Goal: Task Accomplishment & Management: Use online tool/utility

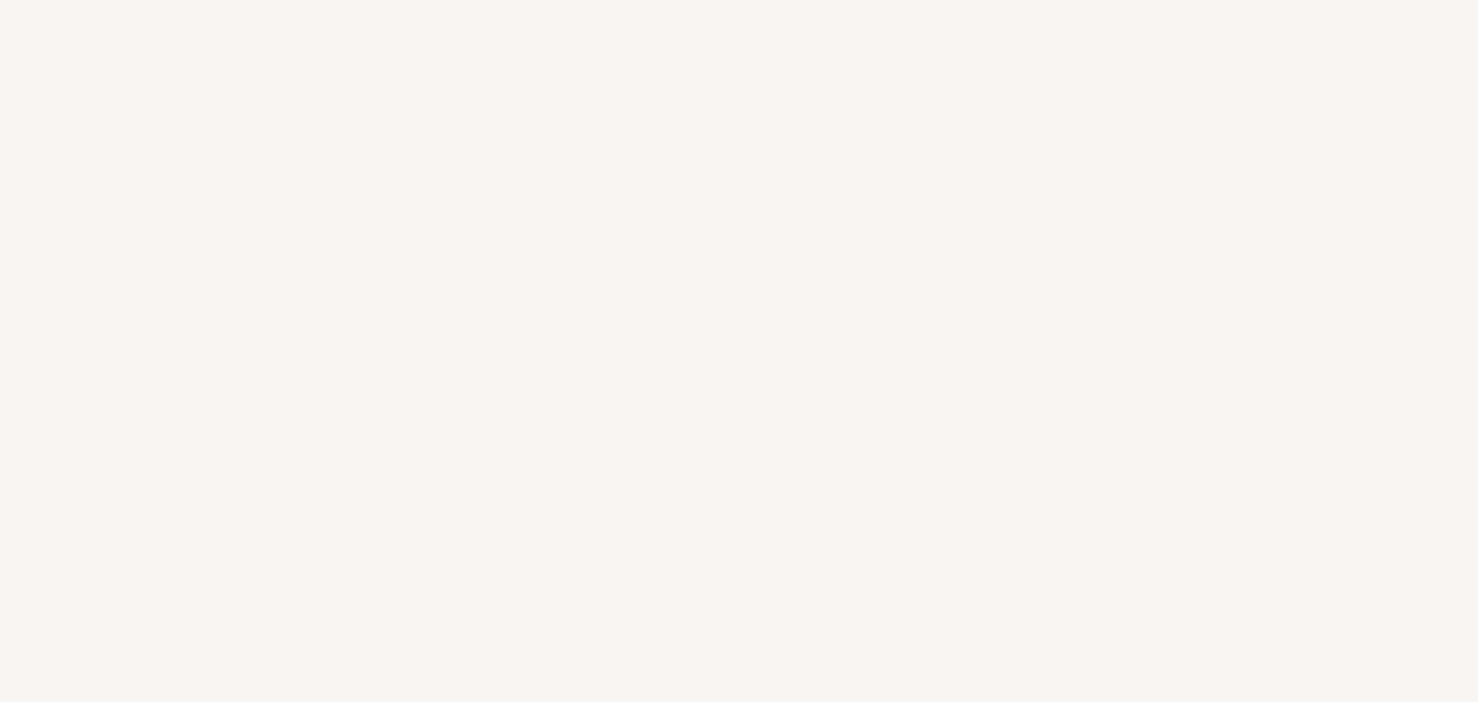
select select "FR"
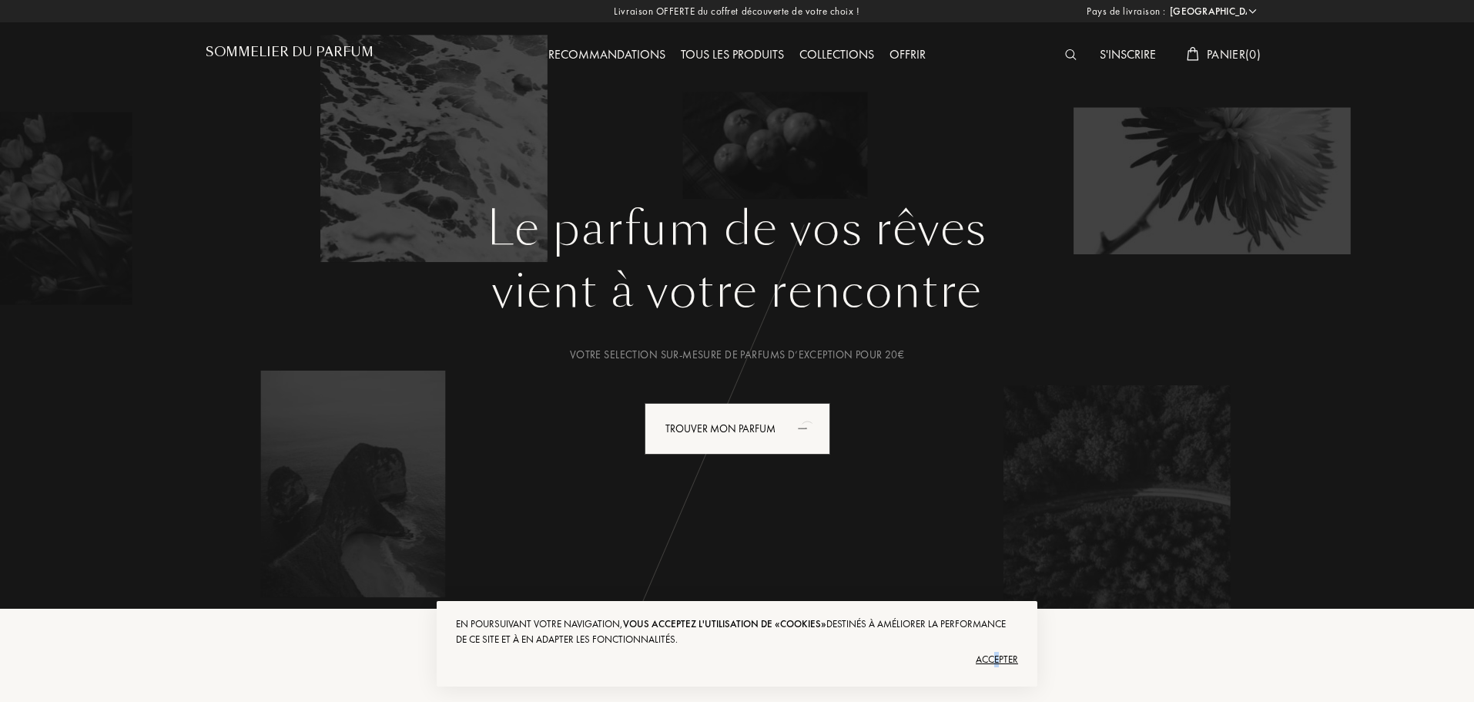
click at [997, 661] on div "Accepter" at bounding box center [737, 659] width 562 height 25
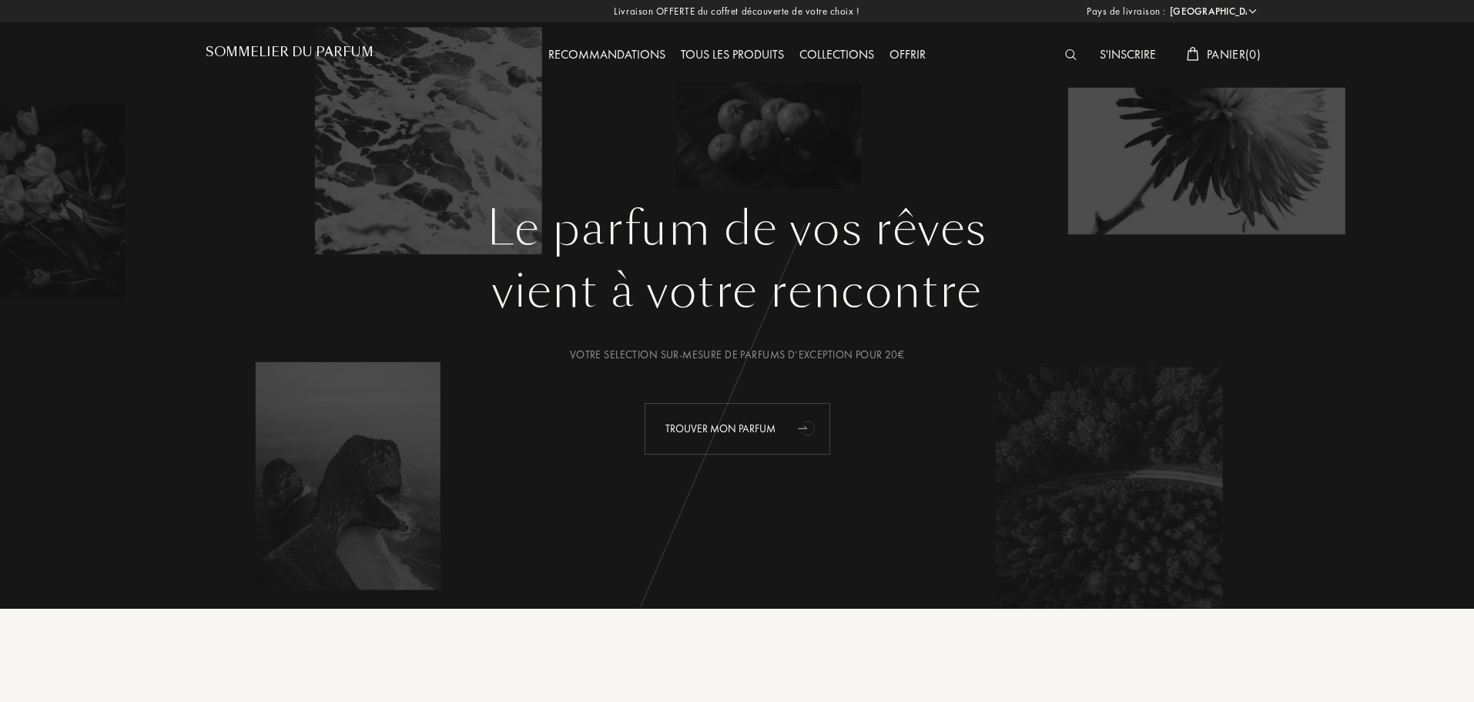
click at [760, 427] on div "Trouver mon parfum" at bounding box center [738, 429] width 186 height 52
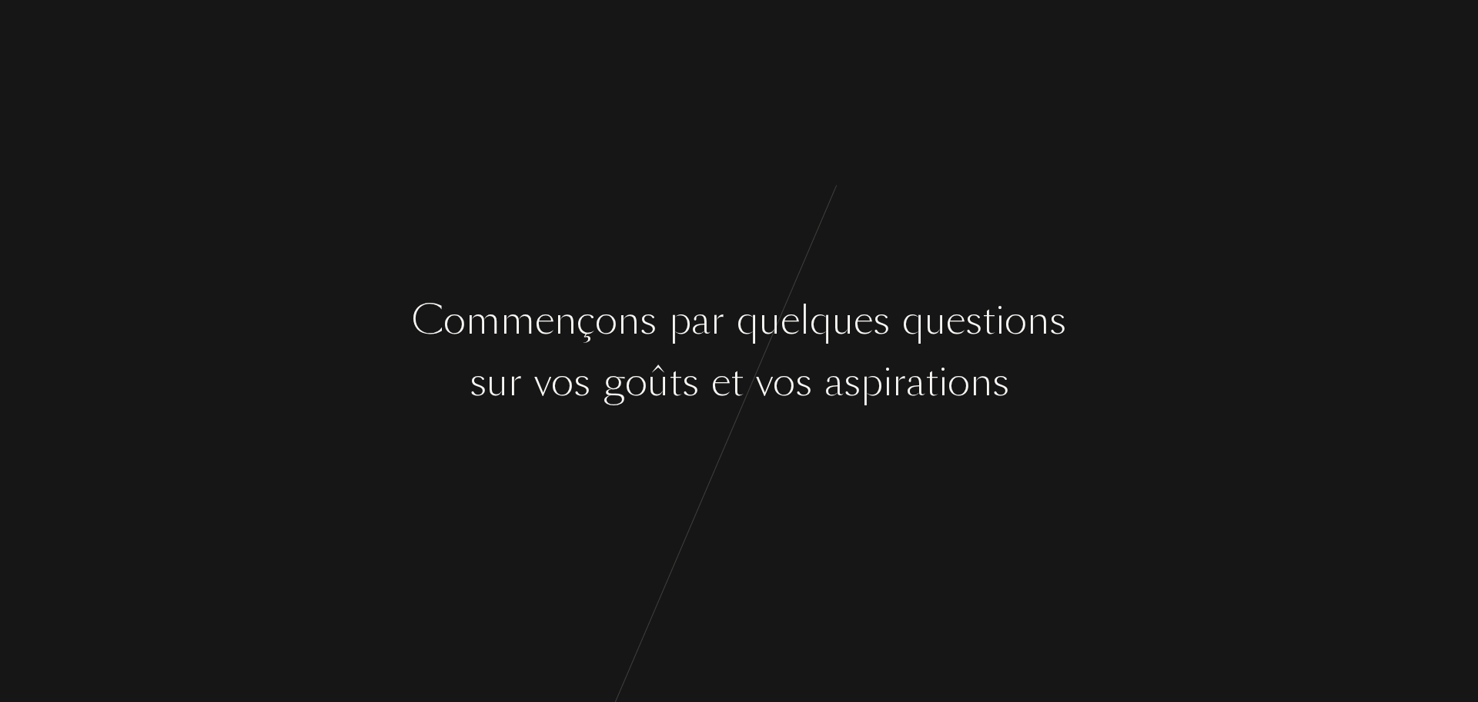
click at [744, 460] on div "C [PERSON_NAME] ç o n s p a r q u e l q u e s q u e s t i o n s s u r v o s g o…" at bounding box center [739, 351] width 1478 height 702
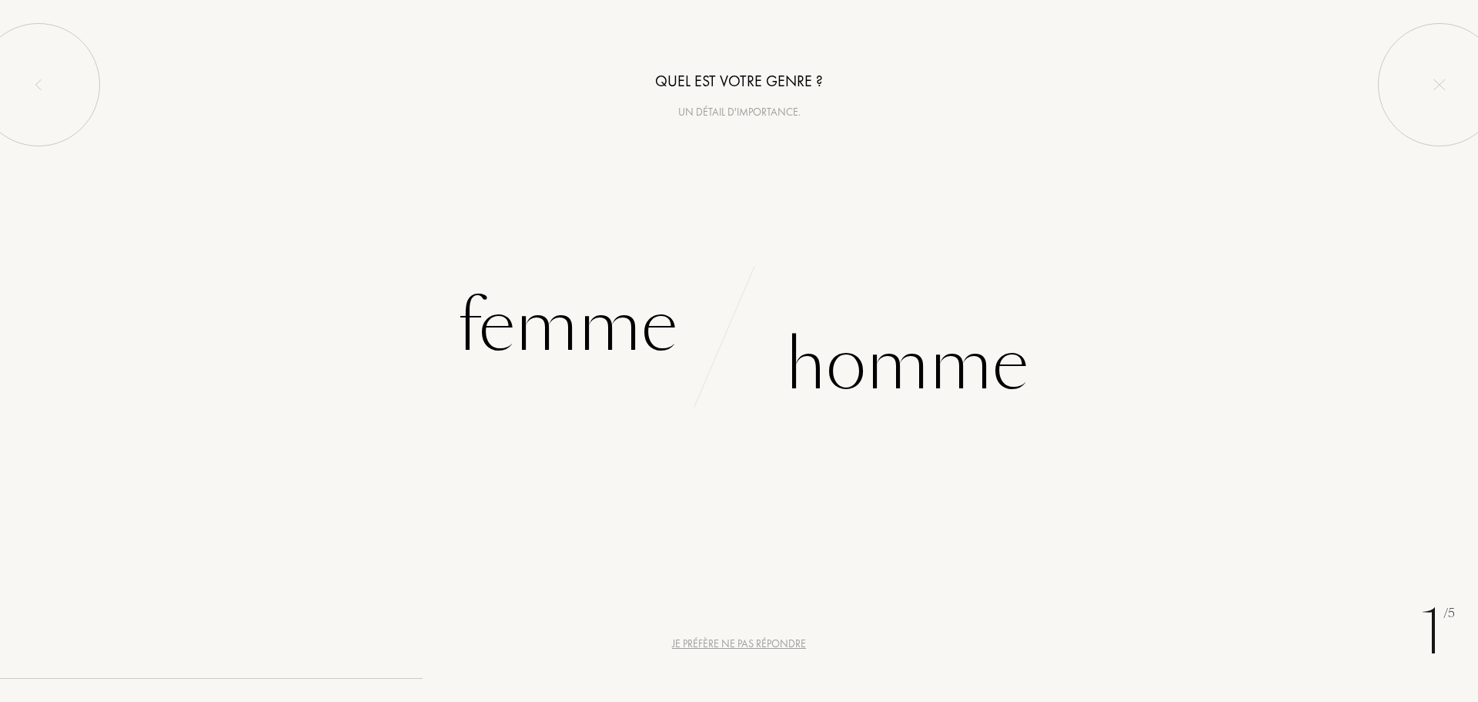
click at [762, 640] on div "Je préfère ne pas répondre" at bounding box center [739, 643] width 134 height 16
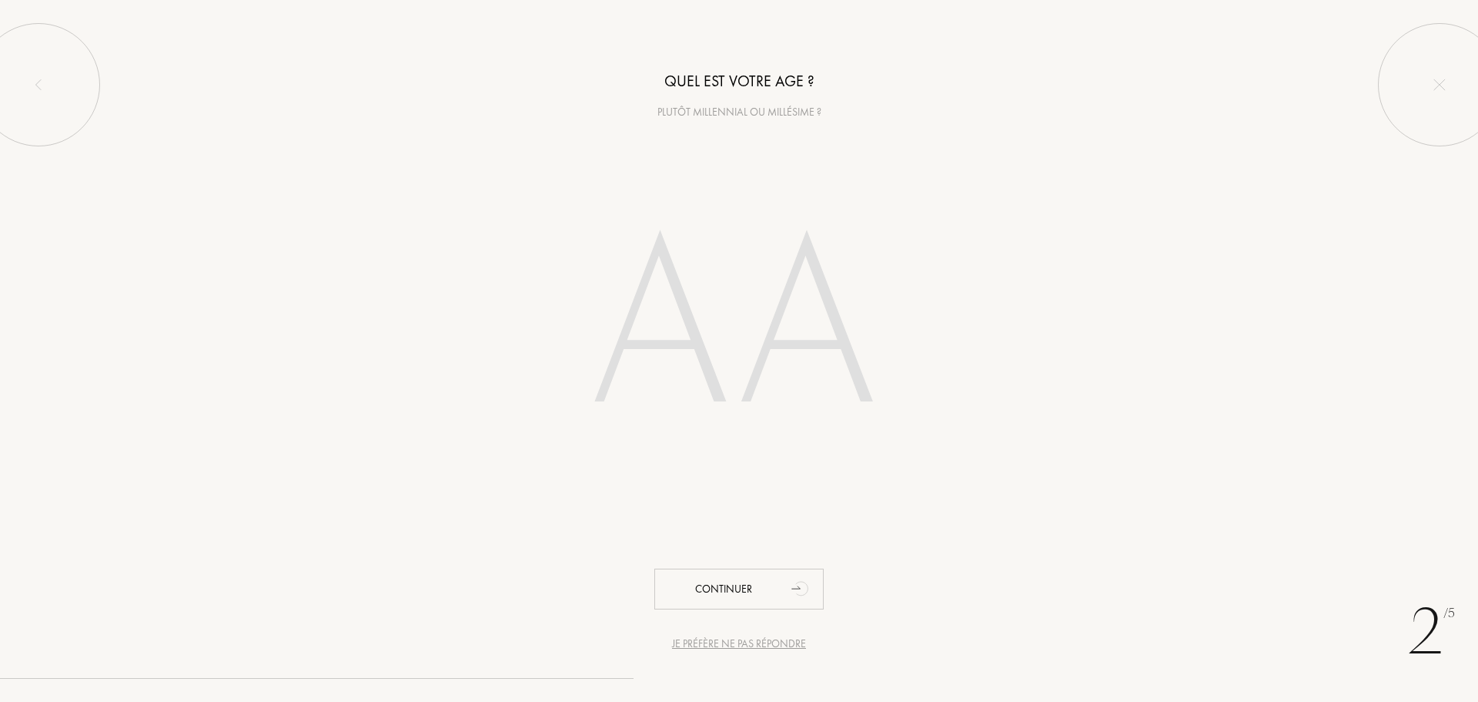
click at [766, 640] on div "Je préfère ne pas répondre" at bounding box center [739, 643] width 134 height 16
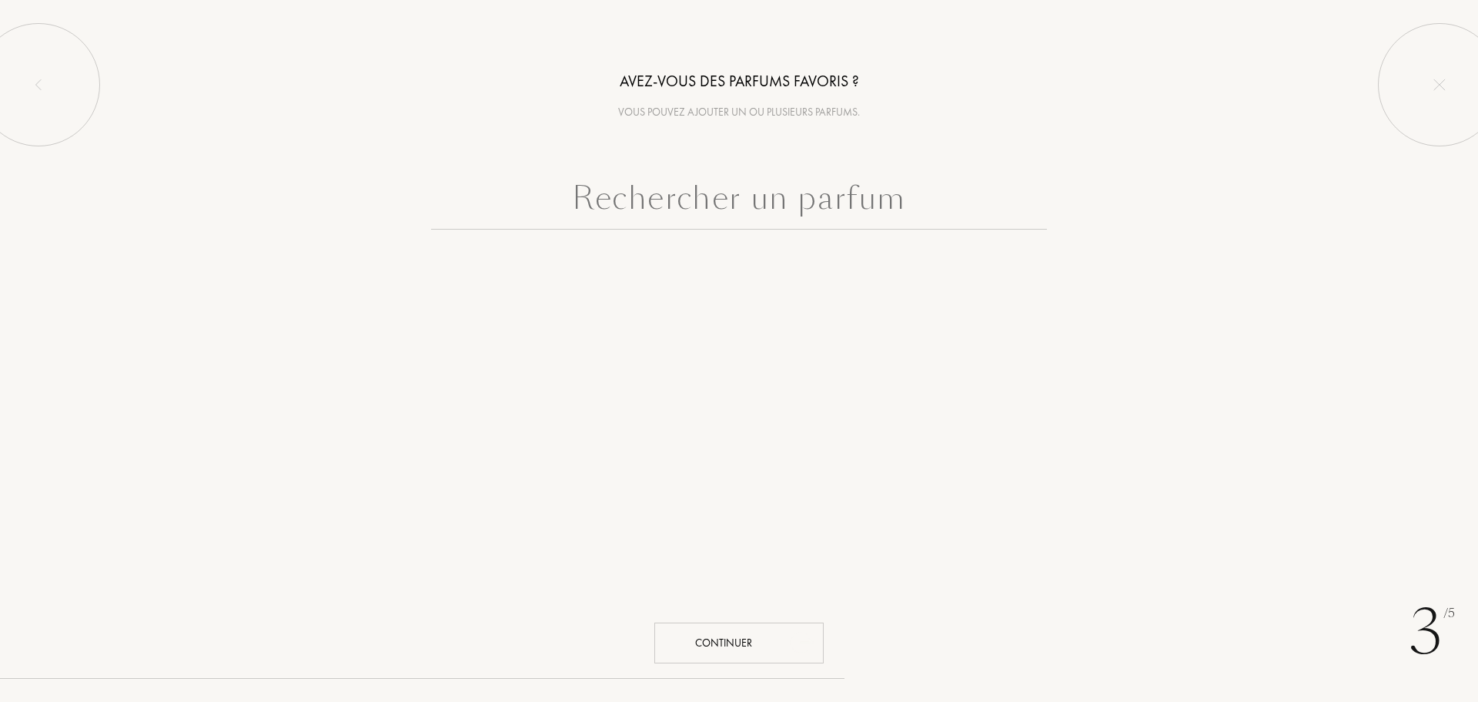
click at [766, 640] on div "Continuer" at bounding box center [739, 642] width 169 height 41
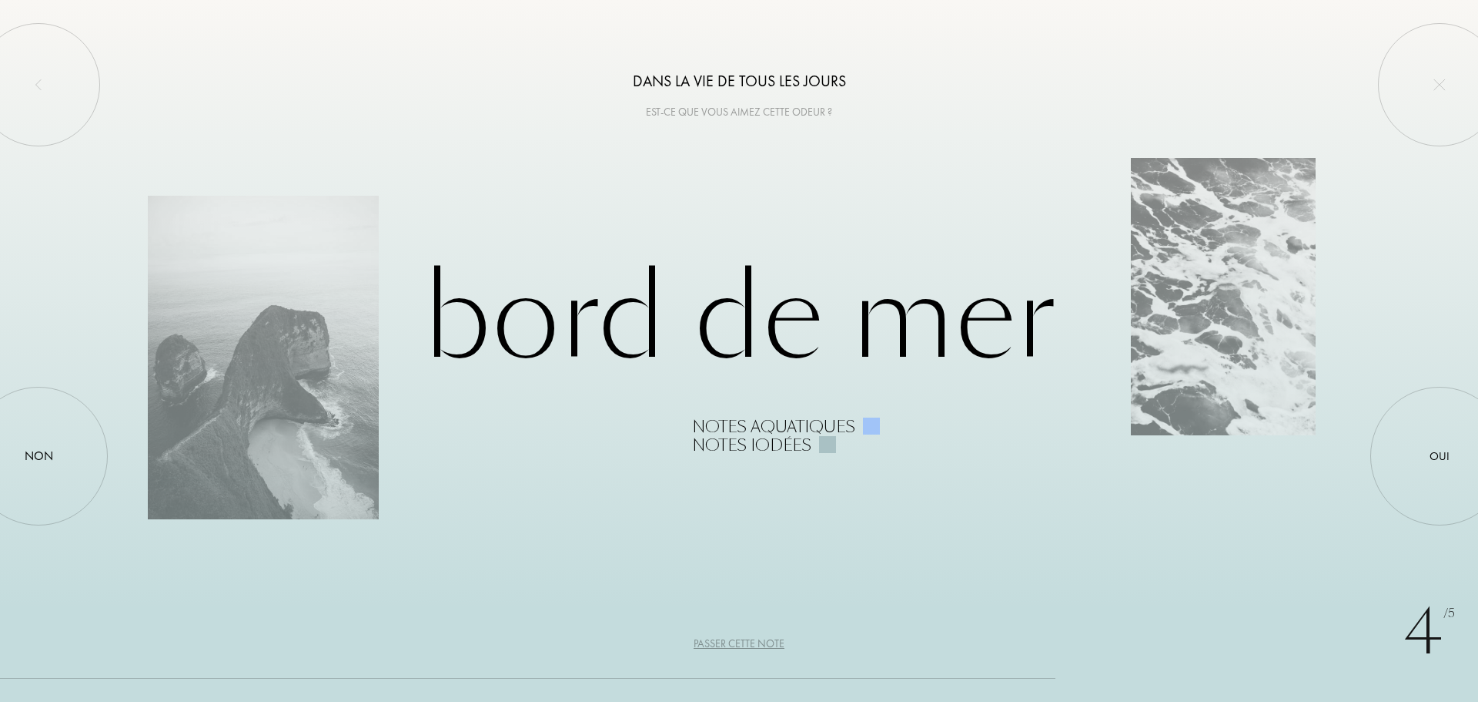
click at [766, 640] on div "Passer cette note" at bounding box center [739, 643] width 91 height 16
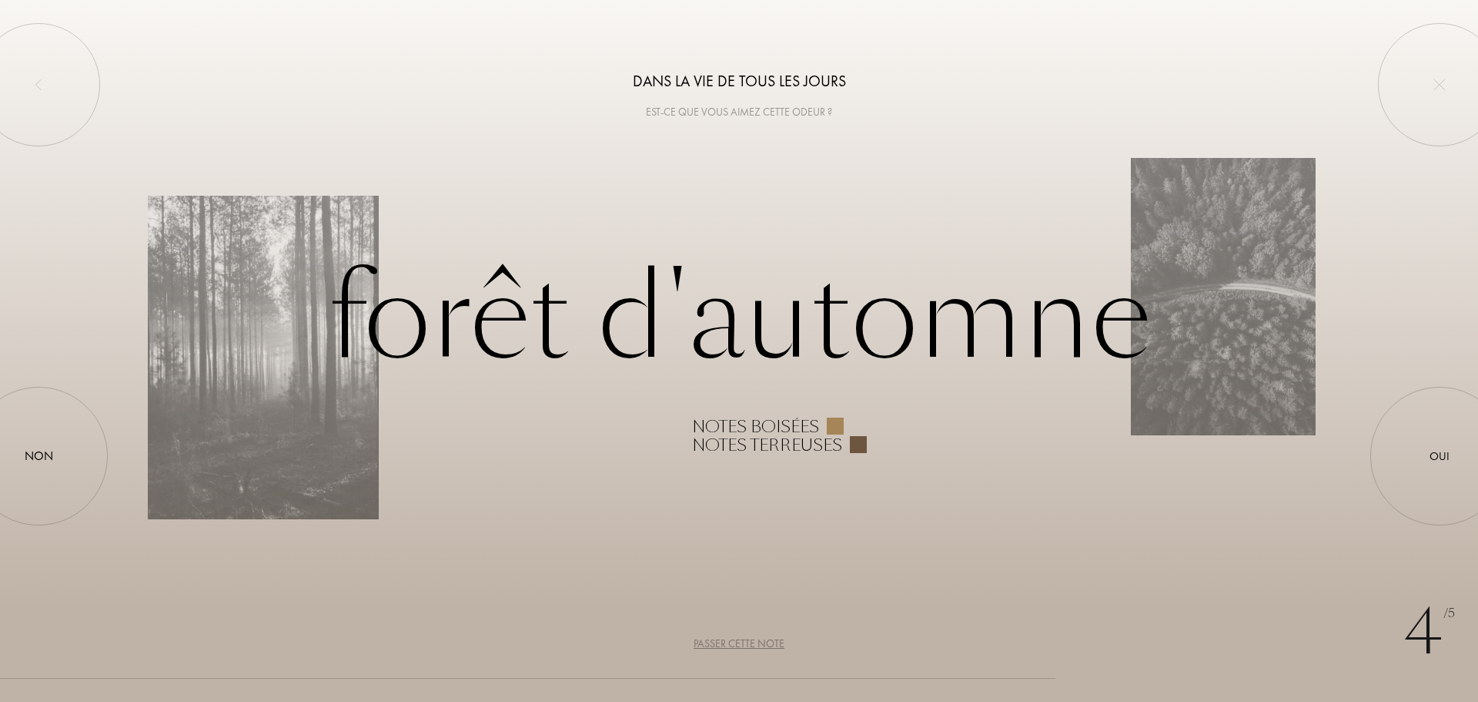
click at [761, 646] on div "Passer cette note" at bounding box center [739, 643] width 91 height 16
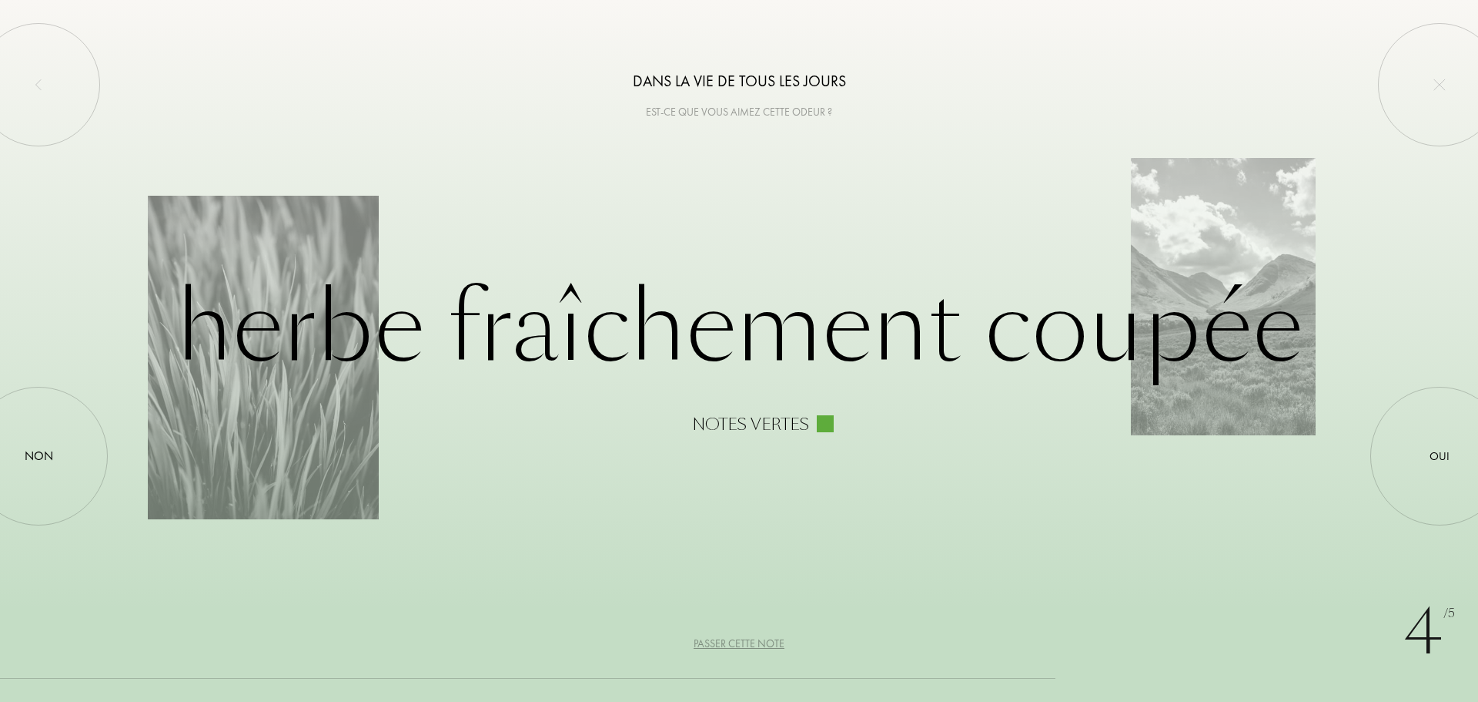
click at [760, 646] on div "Passer cette note" at bounding box center [739, 643] width 91 height 16
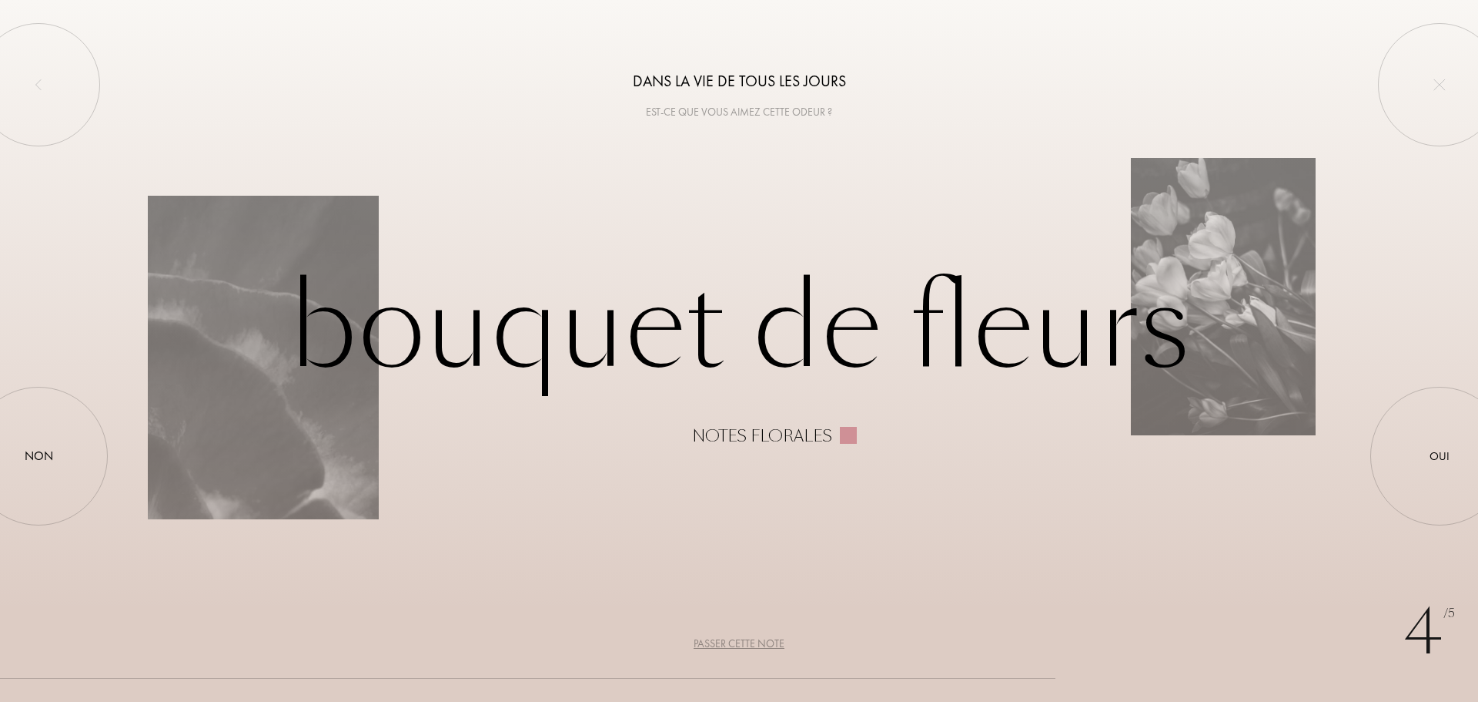
click at [756, 645] on div "Passer cette note" at bounding box center [739, 643] width 91 height 16
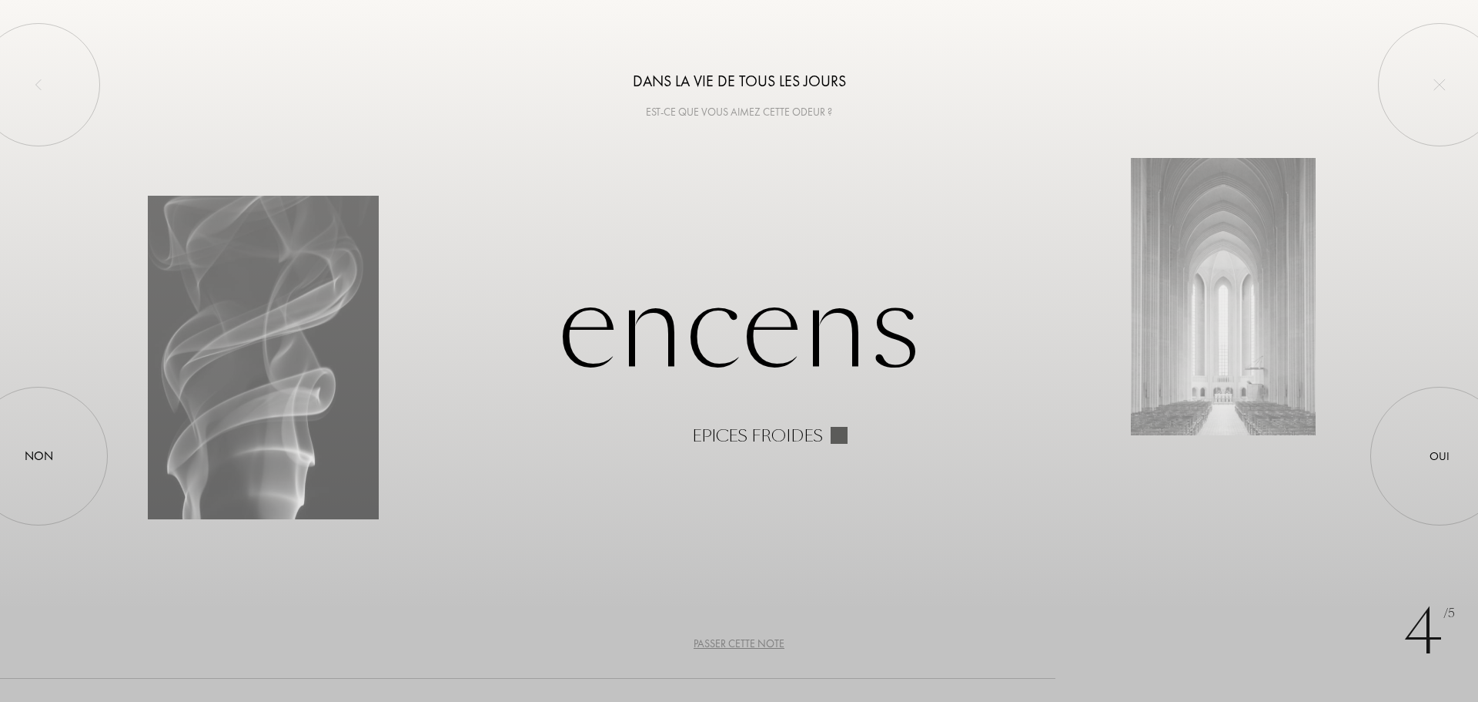
click at [756, 645] on div "Passer cette note" at bounding box center [739, 643] width 91 height 16
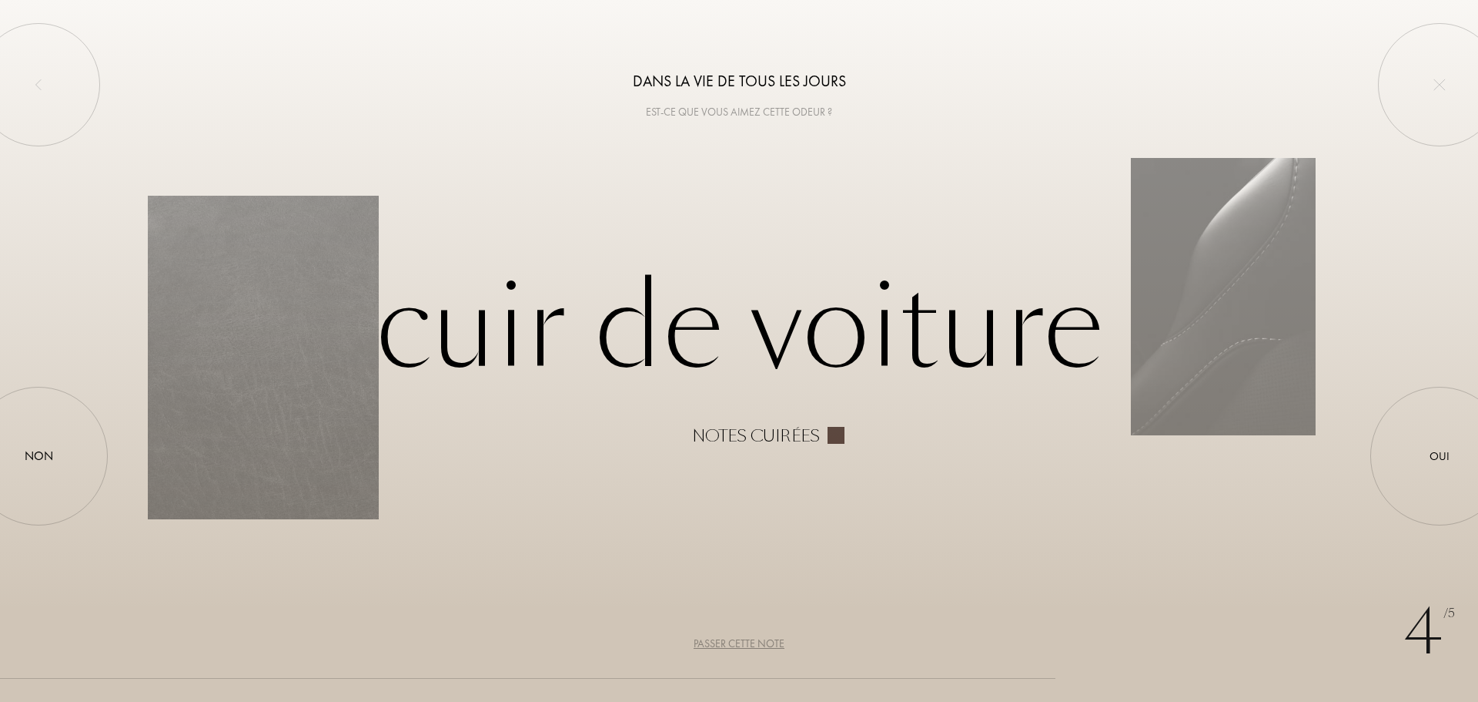
click at [753, 641] on div "Passer cette note" at bounding box center [739, 643] width 91 height 16
